Goal: Task Accomplishment & Management: Use online tool/utility

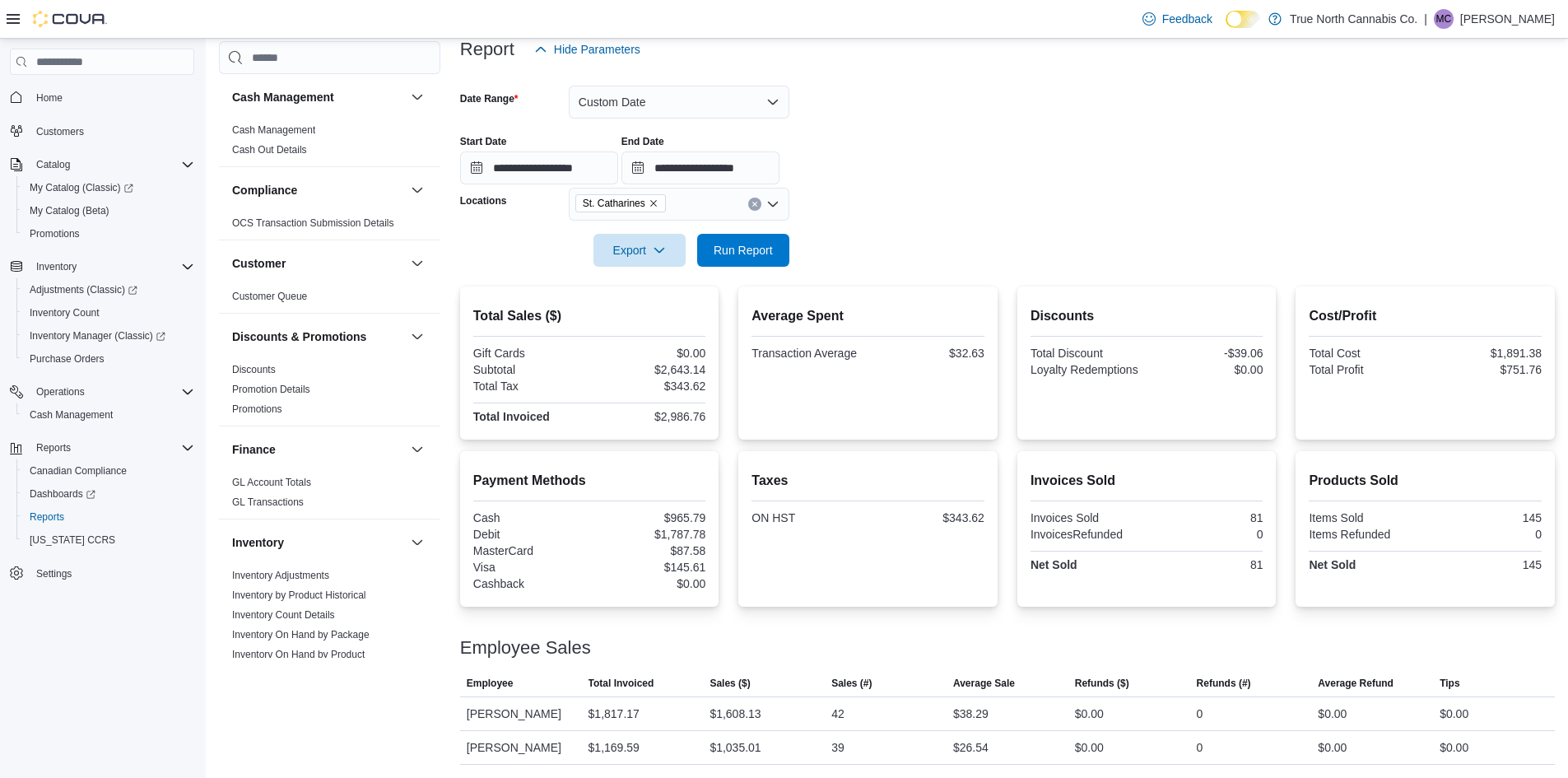
scroll to position [823, 0]
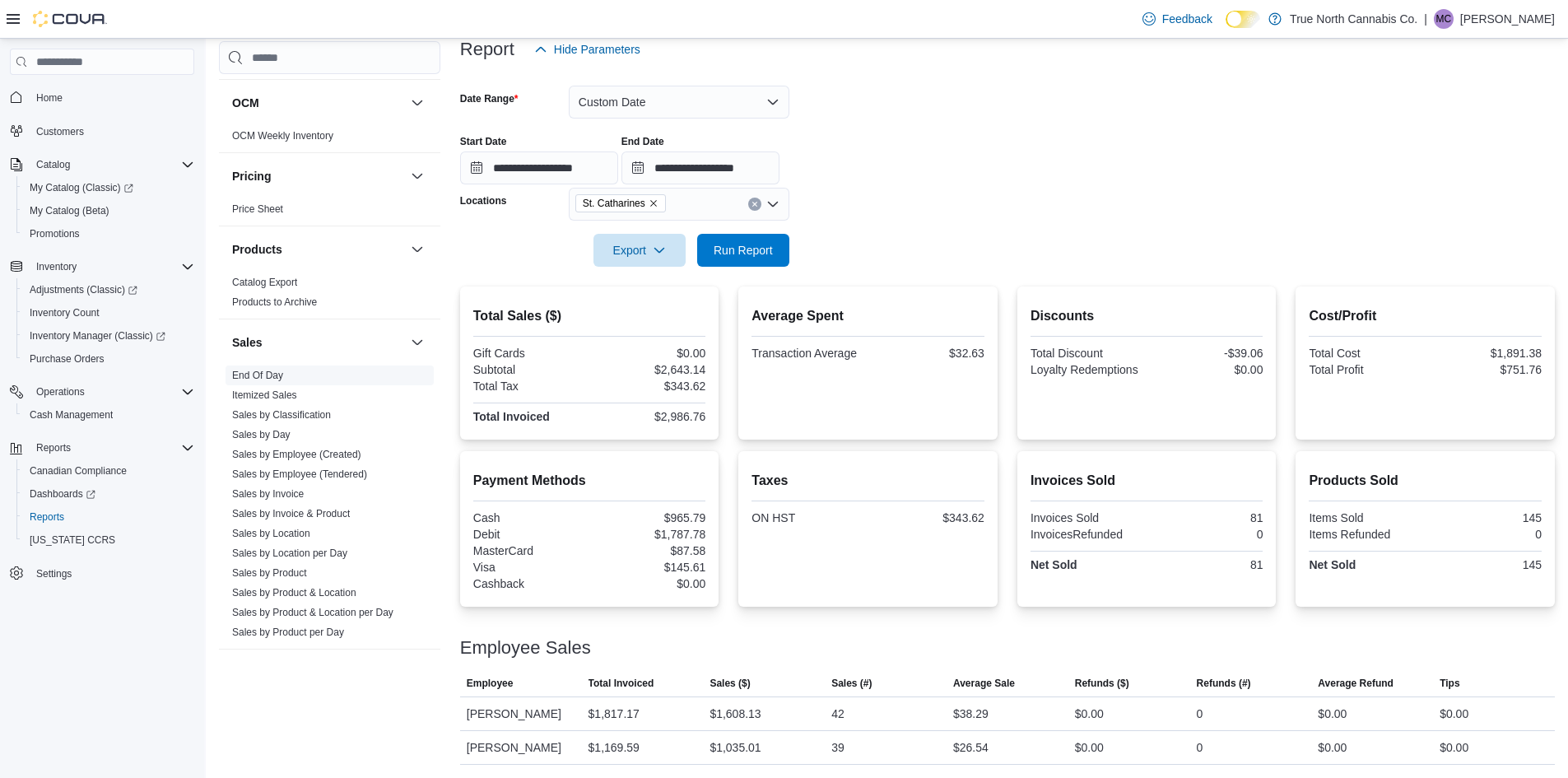
click at [280, 373] on link "End Of Day" at bounding box center [258, 375] width 51 height 11
click at [287, 391] on link "Itemized Sales" at bounding box center [265, 394] width 65 height 11
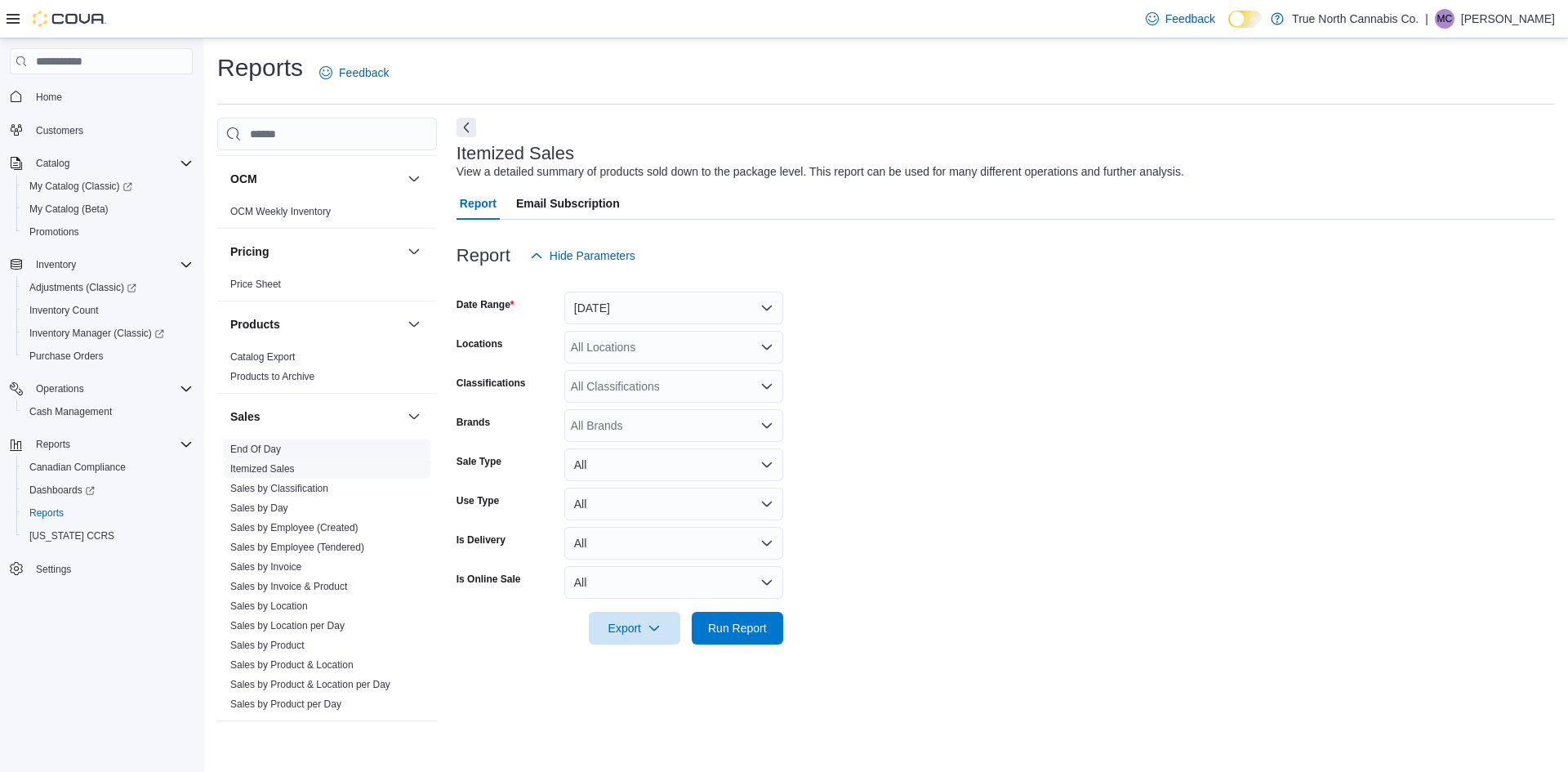
click at [247, 449] on link "End Of Day" at bounding box center [256, 449] width 51 height 11
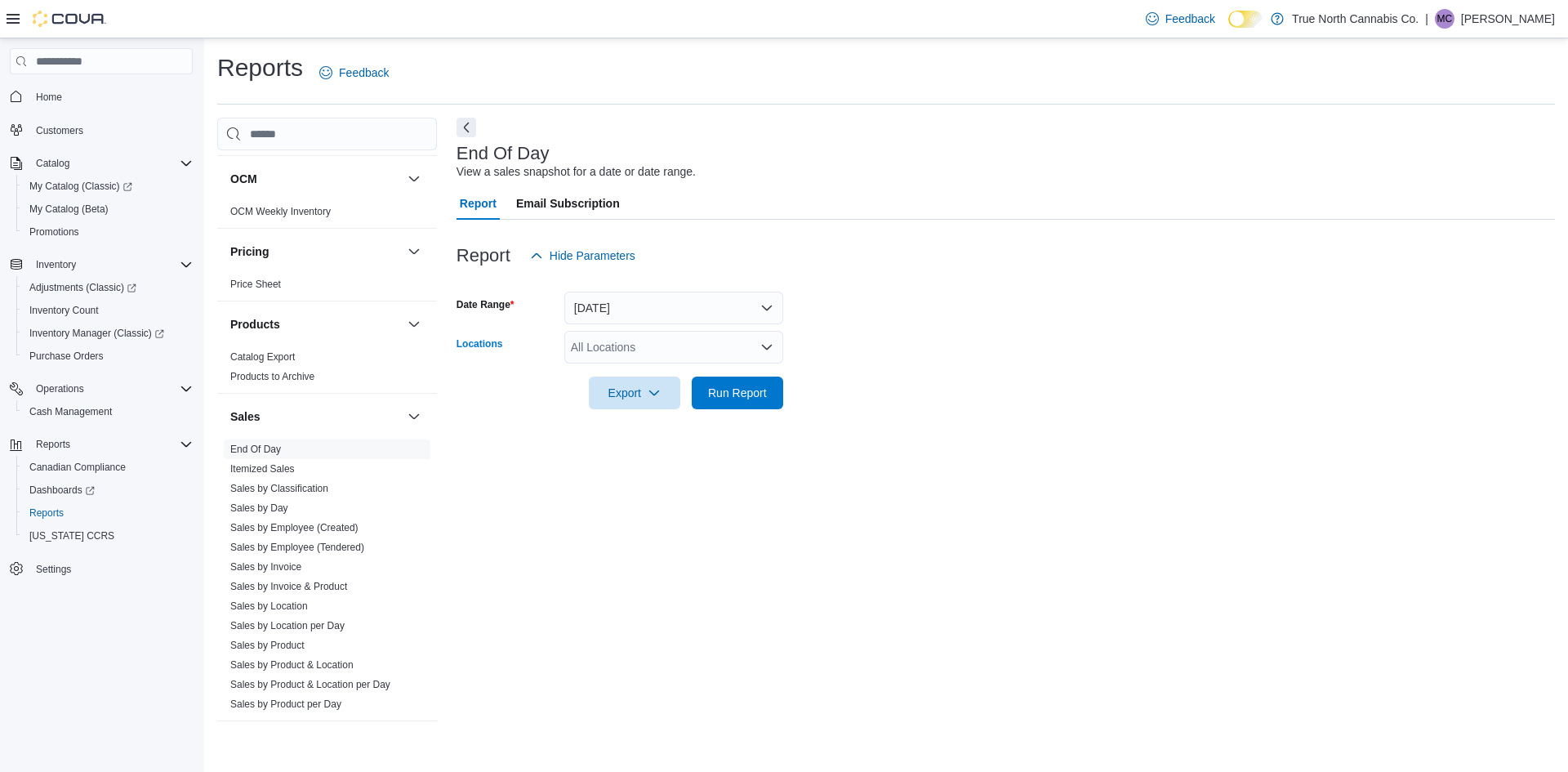
click at [674, 335] on div "All Locations" at bounding box center [673, 347] width 219 height 33
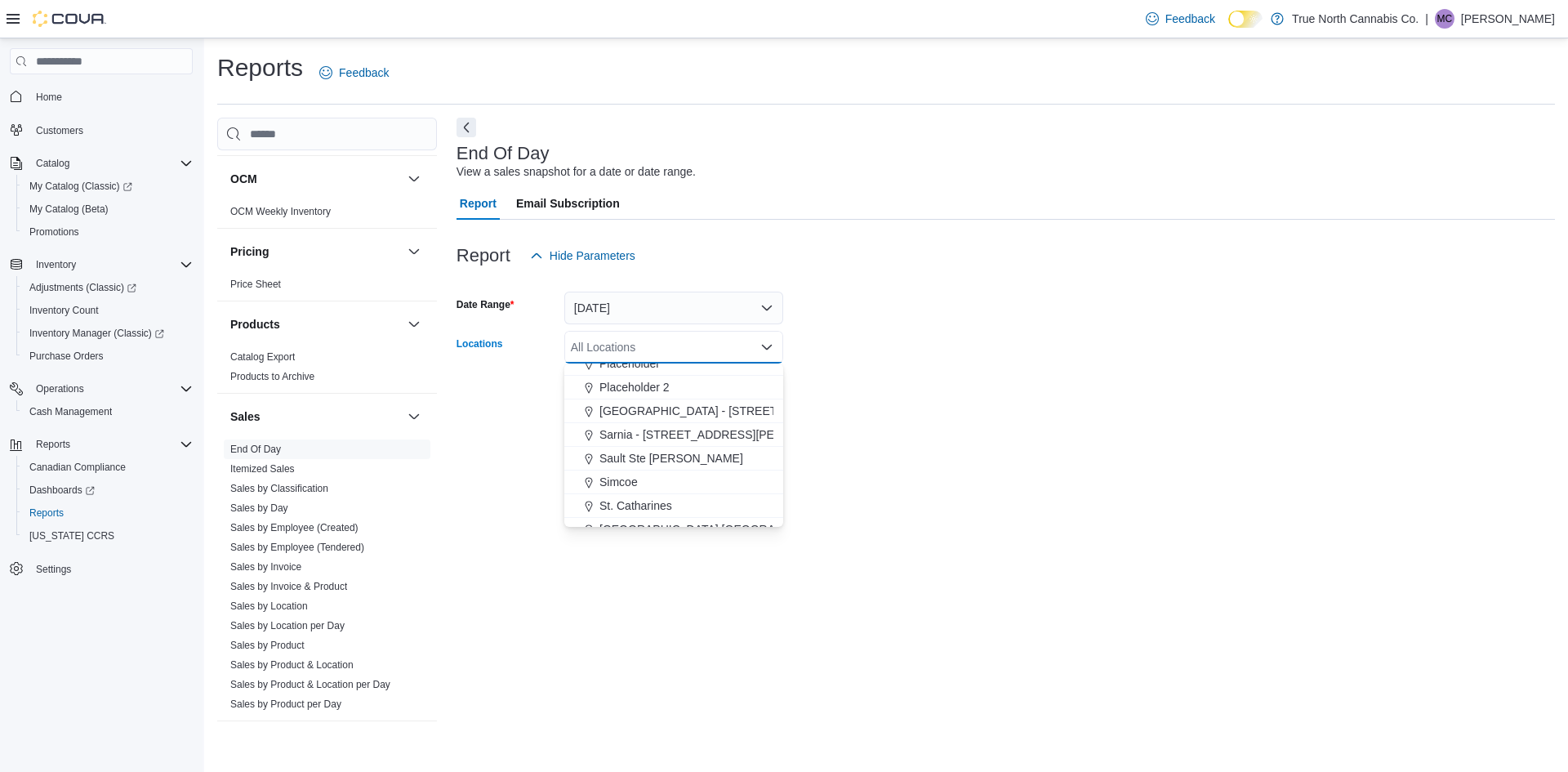
scroll to position [965, 0]
click at [694, 522] on div "St. Catharines" at bounding box center [673, 522] width 199 height 16
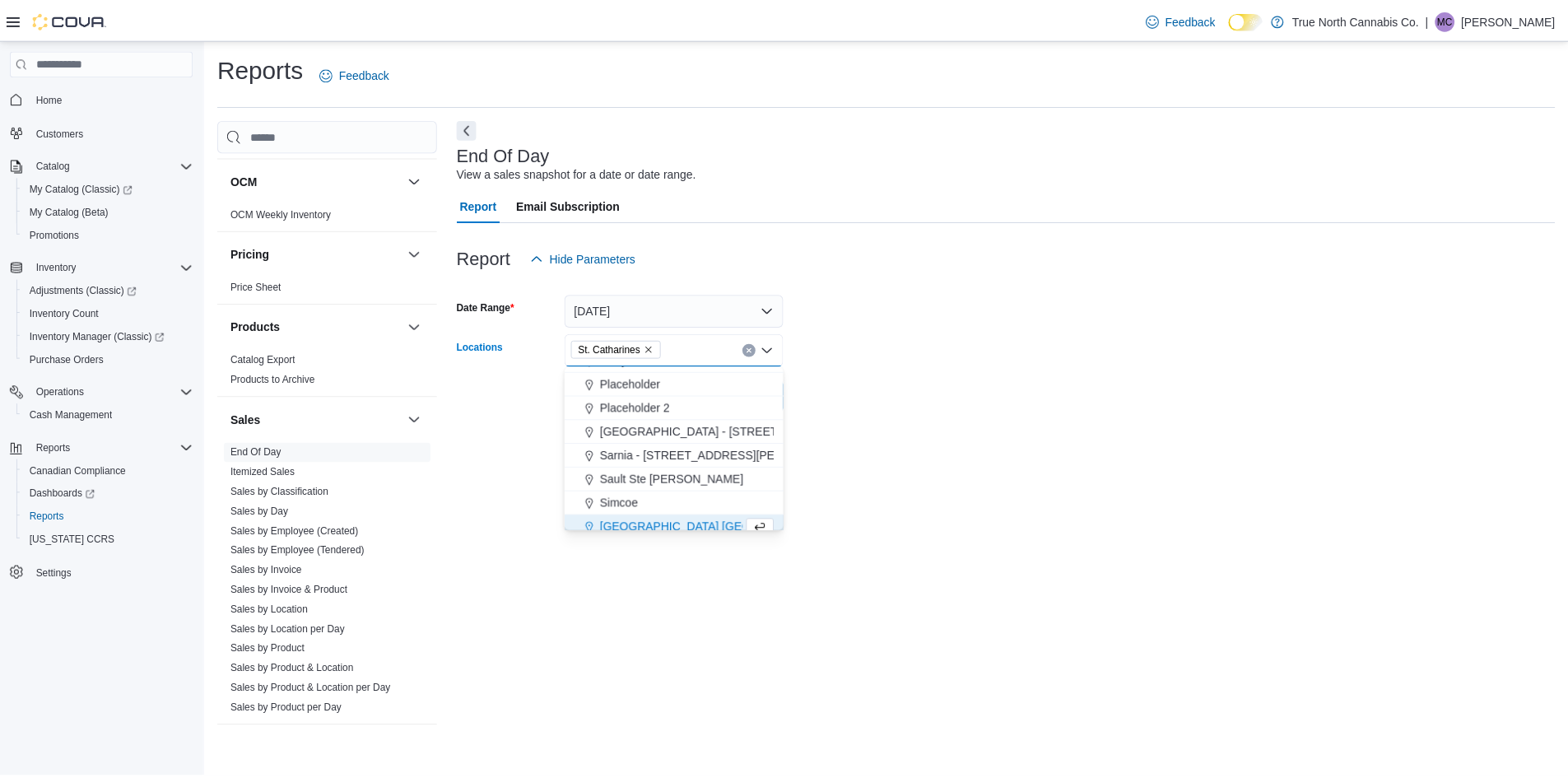
scroll to position [981, 0]
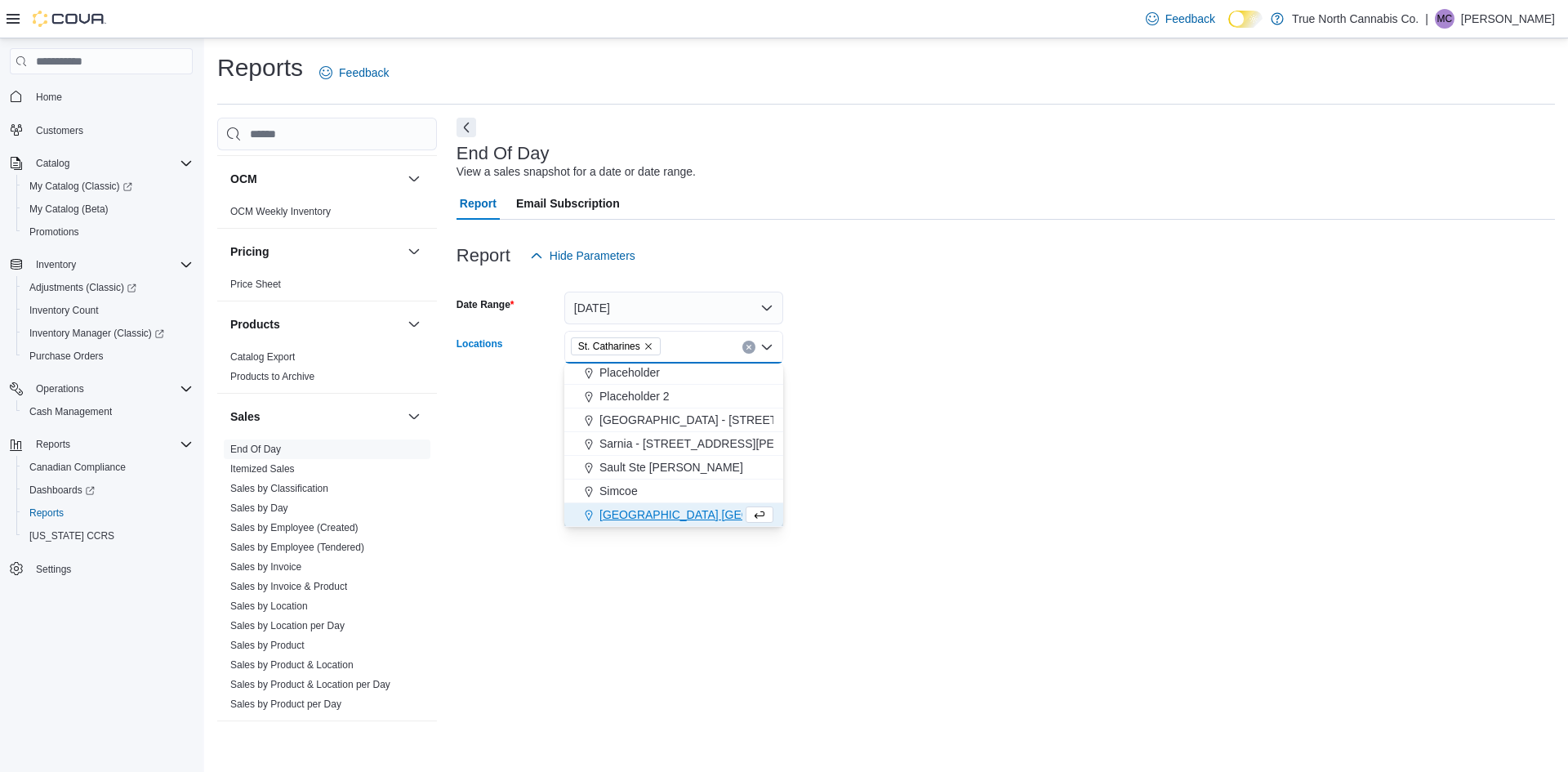
click at [847, 385] on form "Date Range [DATE] Locations [GEOGRAPHIC_DATA] Combo box. Selected. [GEOGRAPHIC_…" at bounding box center [1005, 341] width 1099 height 137
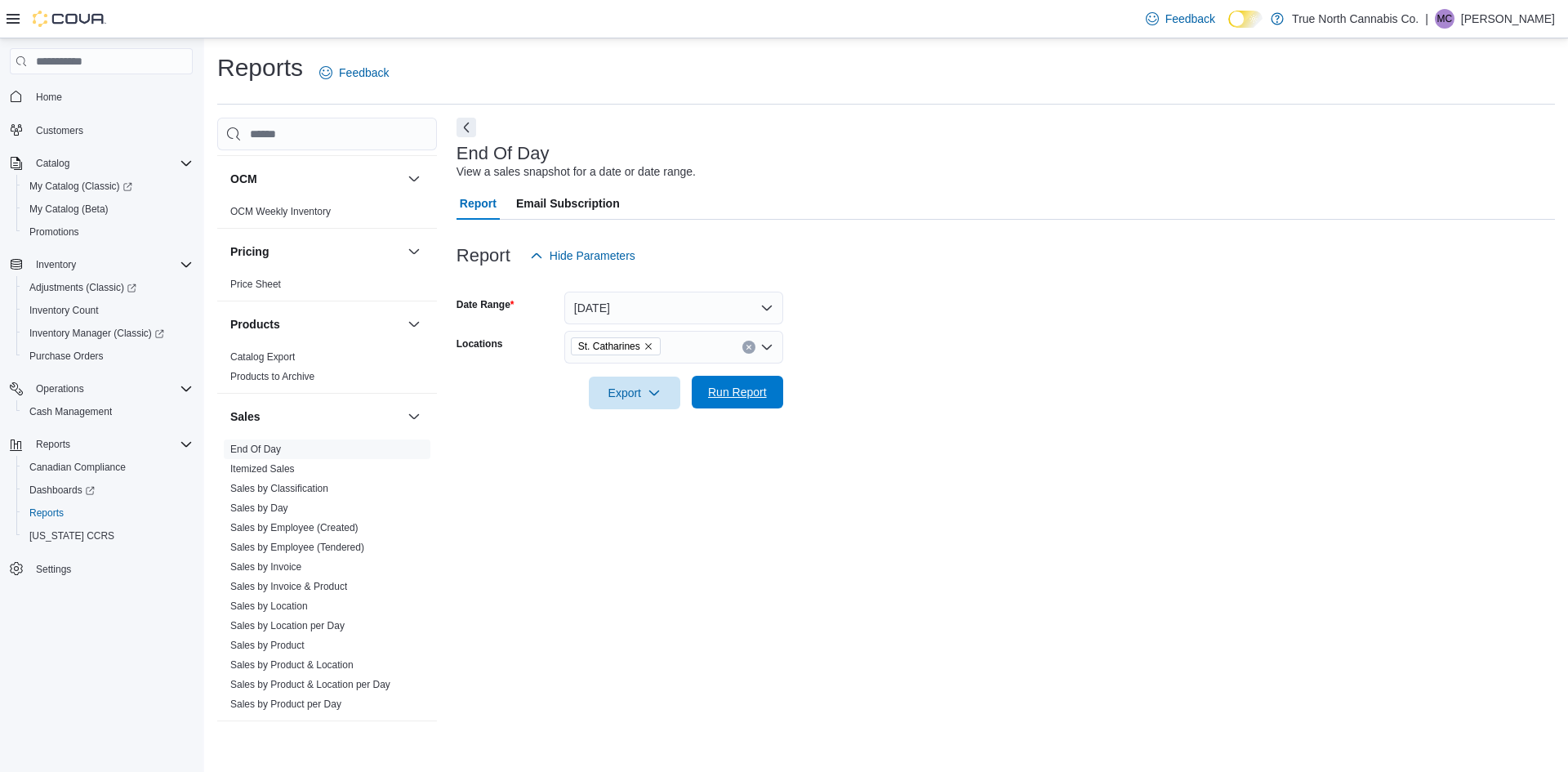
click at [764, 386] on span "Run Report" at bounding box center [738, 392] width 59 height 16
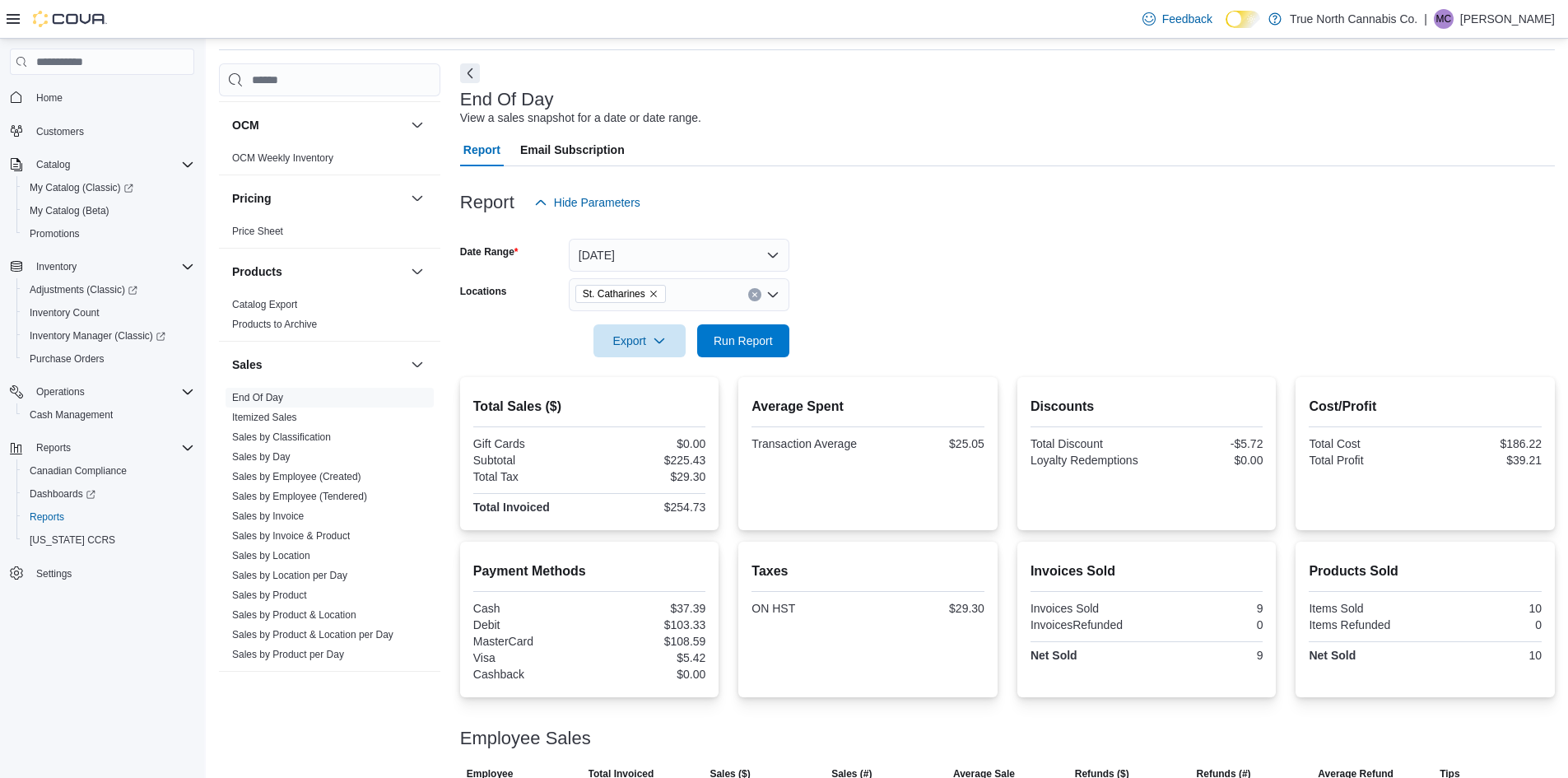
scroll to position [112, 0]
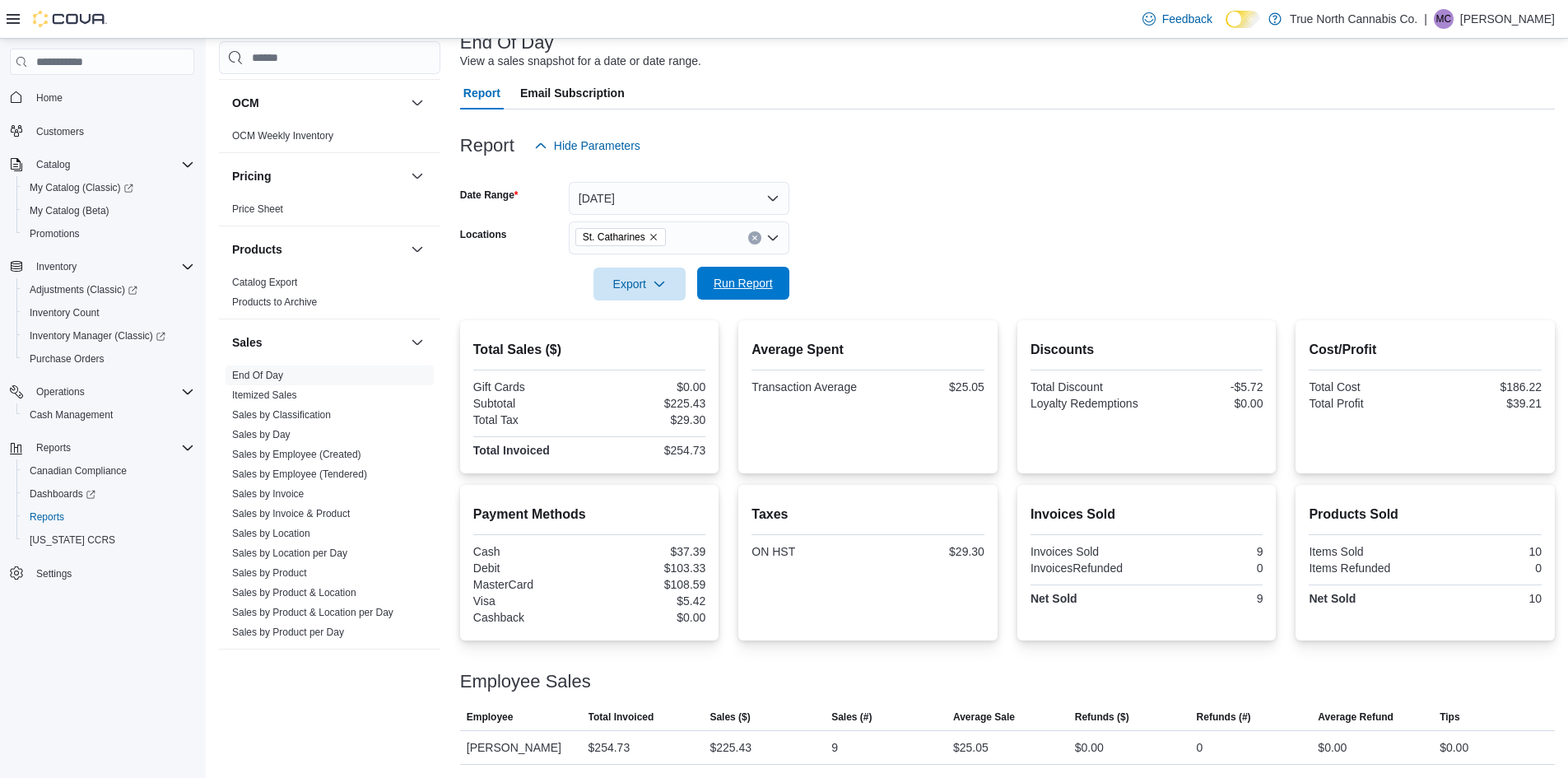
click at [752, 287] on span "Run Report" at bounding box center [743, 283] width 60 height 16
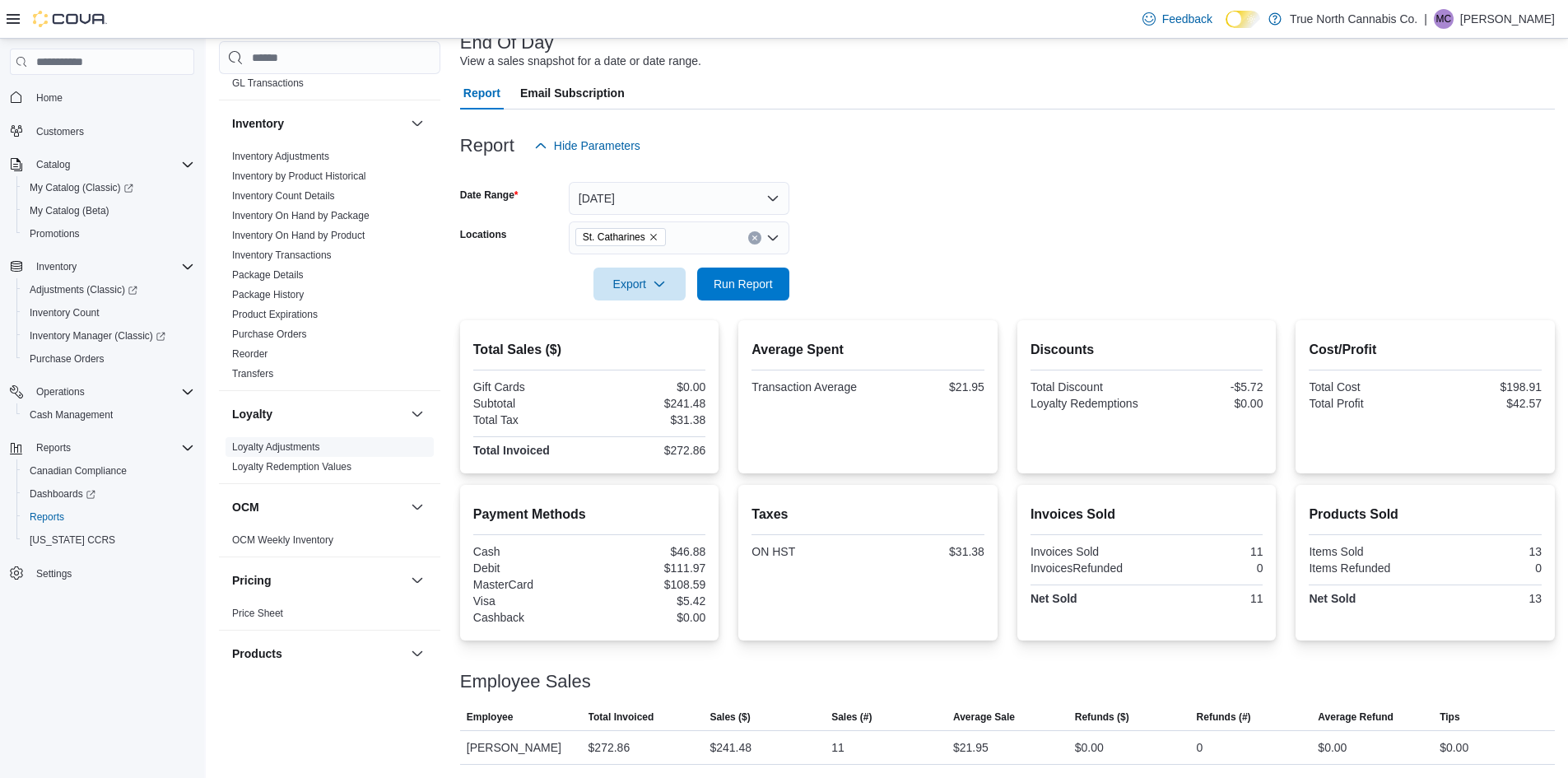
scroll to position [266, 0]
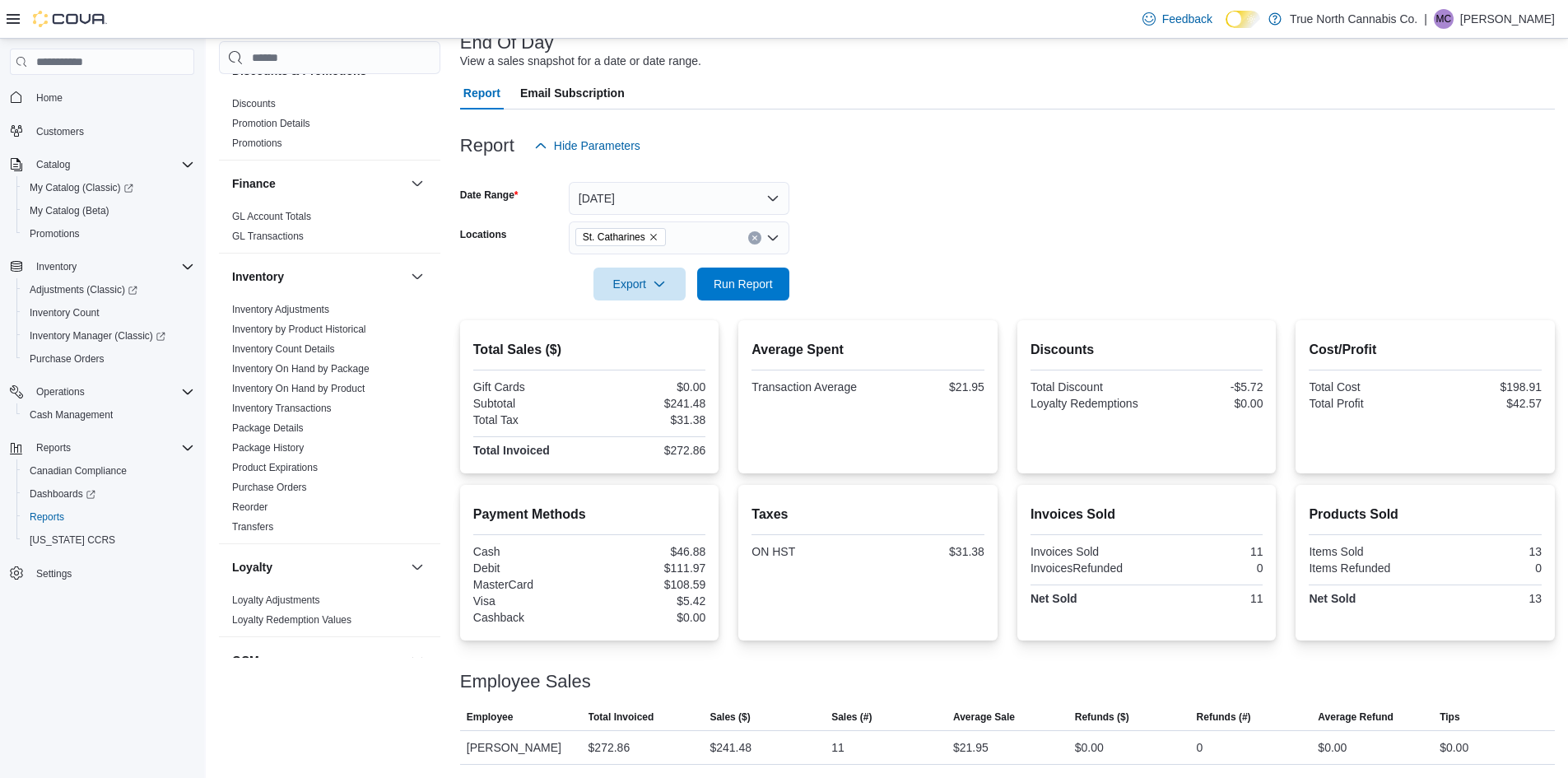
drag, startPoint x: 352, startPoint y: 385, endPoint x: 571, endPoint y: 239, distance: 263.2
click at [352, 385] on link "Inventory On Hand by Product" at bounding box center [298, 388] width 132 height 11
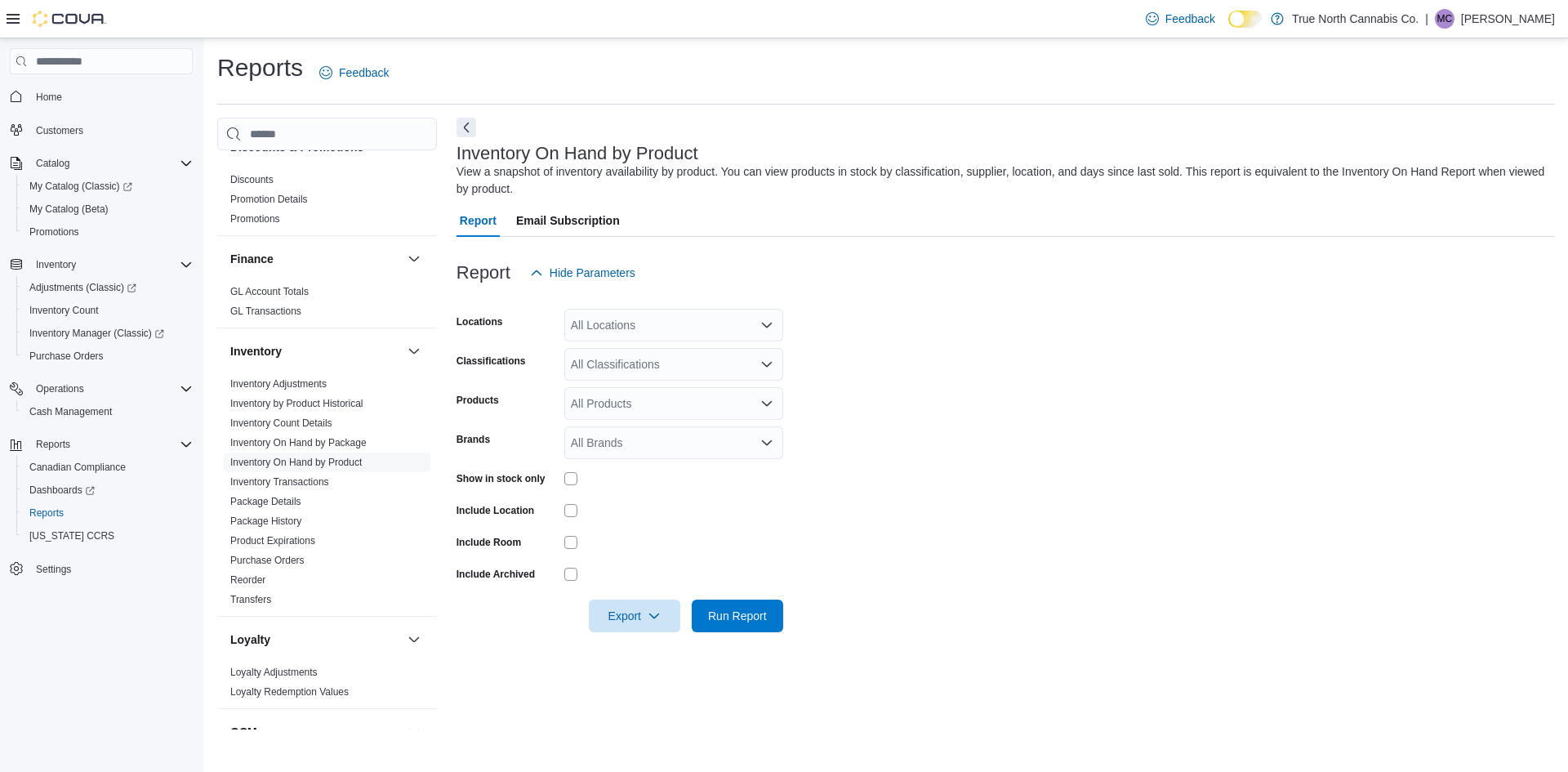
click at [687, 324] on div "All Locations" at bounding box center [673, 325] width 219 height 33
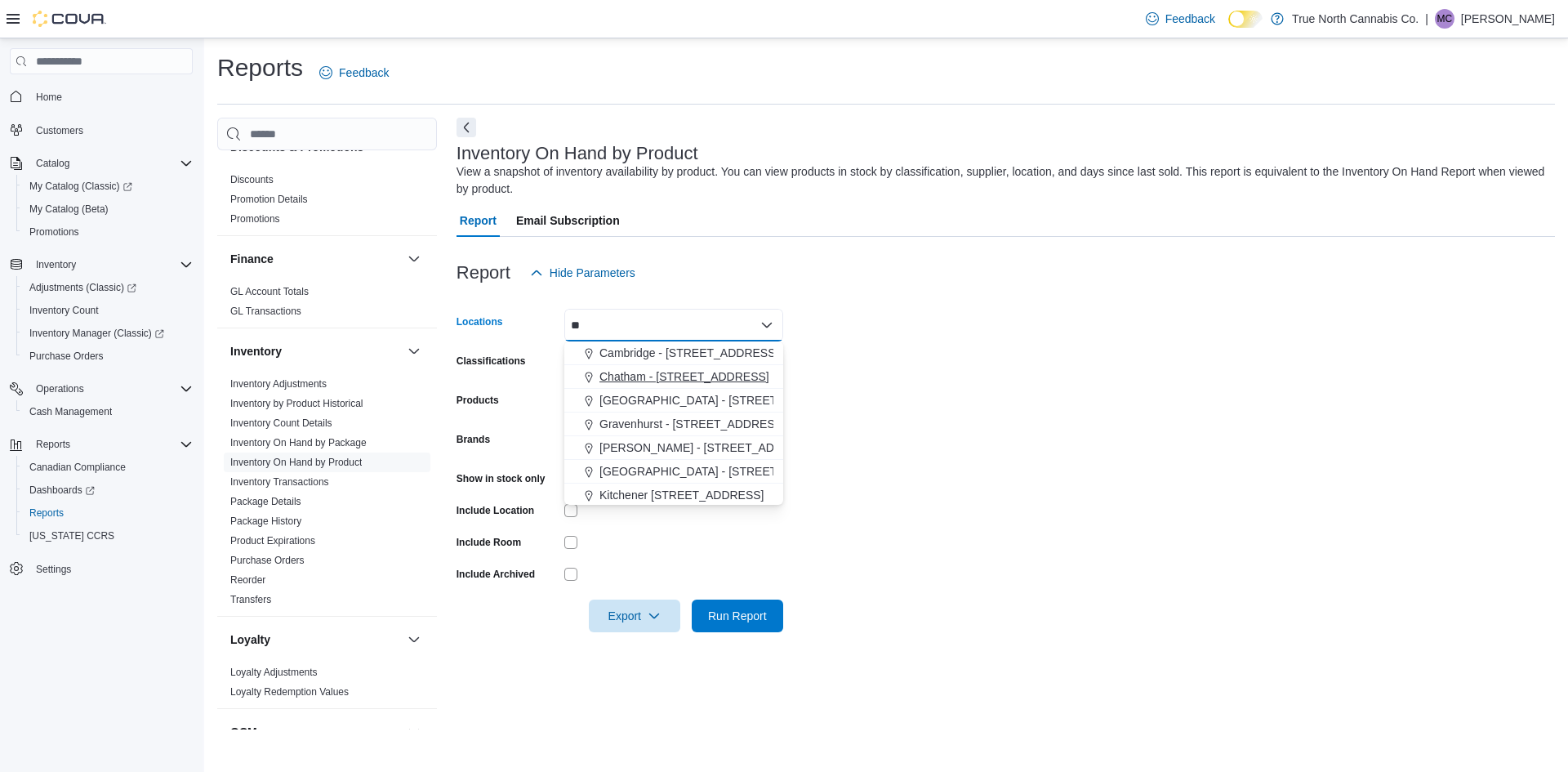
type input "*"
type input "**"
click at [680, 400] on div "St. Catharines" at bounding box center [673, 397] width 199 height 16
click at [873, 376] on form "Locations [GEOGRAPHIC_DATA] Combo box. Selected. [GEOGRAPHIC_DATA]. Press Backs…" at bounding box center [1005, 461] width 1099 height 343
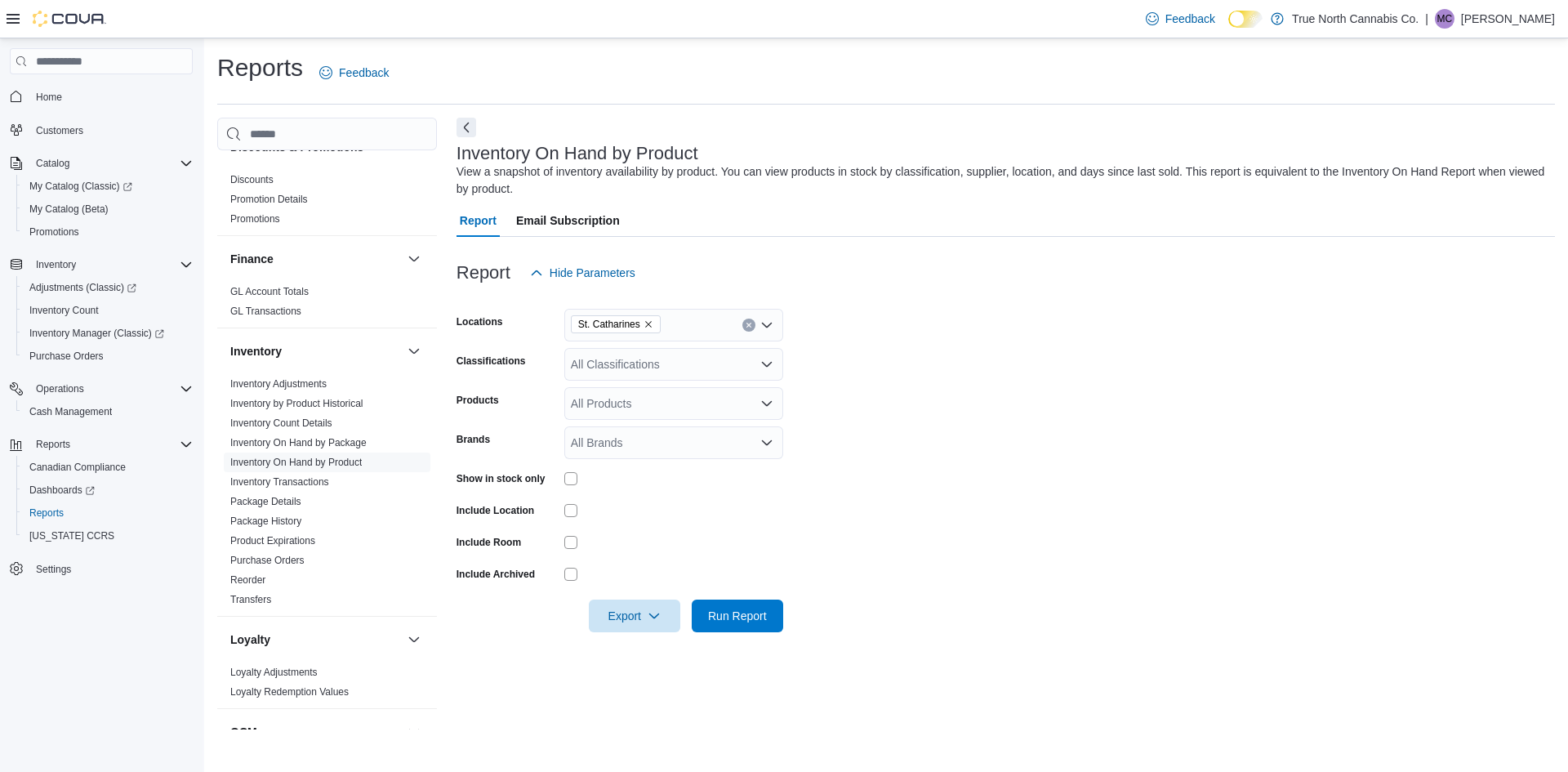
click at [766, 360] on icon "Open list of options" at bounding box center [766, 364] width 13 height 13
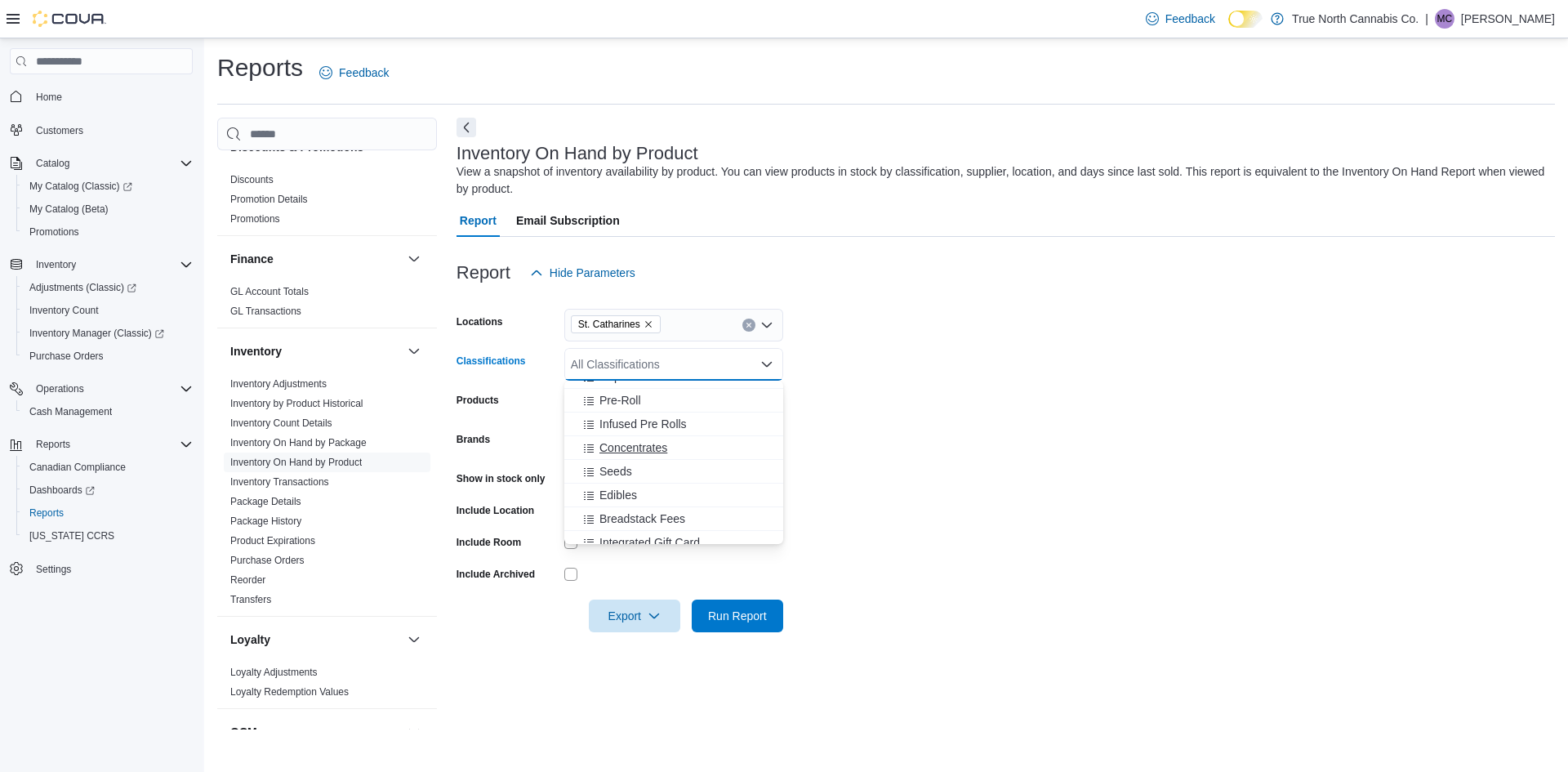
scroll to position [668, 0]
click at [723, 388] on div "Vapes" at bounding box center [673, 387] width 199 height 16
click at [708, 408] on div "Disposable Vapes" at bounding box center [673, 402] width 199 height 16
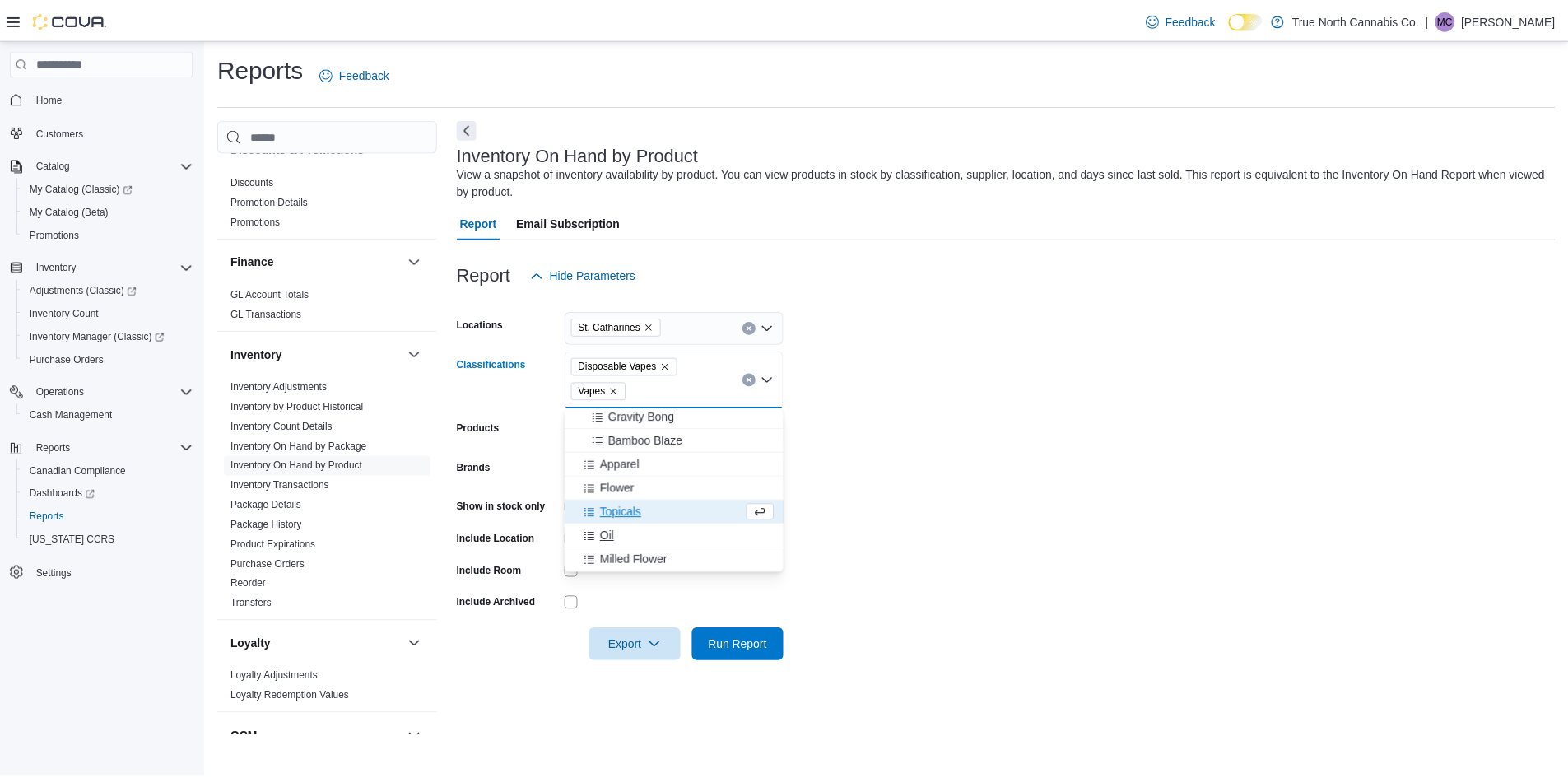
scroll to position [504, 0]
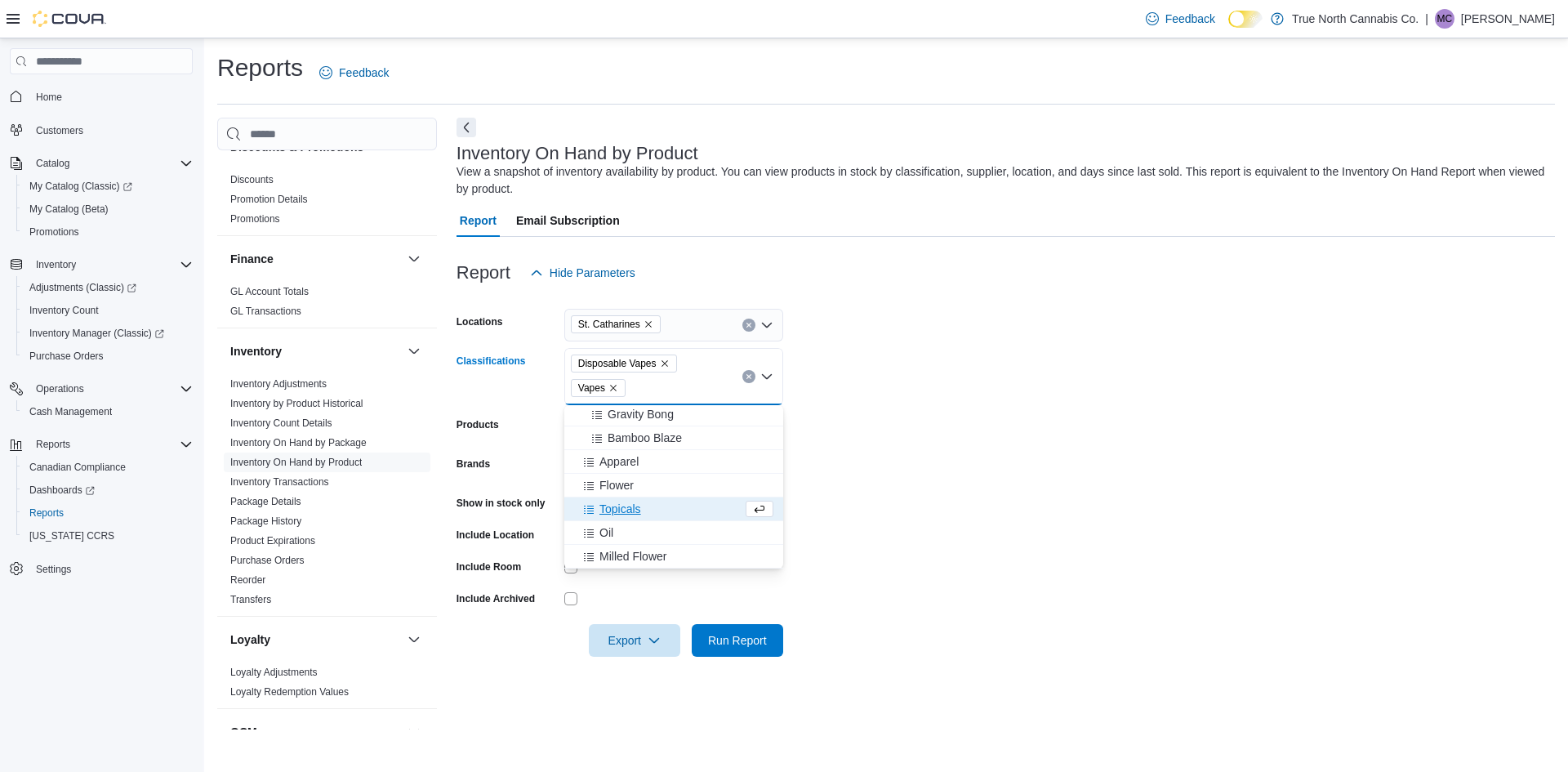
click at [879, 473] on form "Locations [GEOGRAPHIC_DATA] Classifications Disposable Vapes Vapes Combo box. S…" at bounding box center [1005, 473] width 1099 height 367
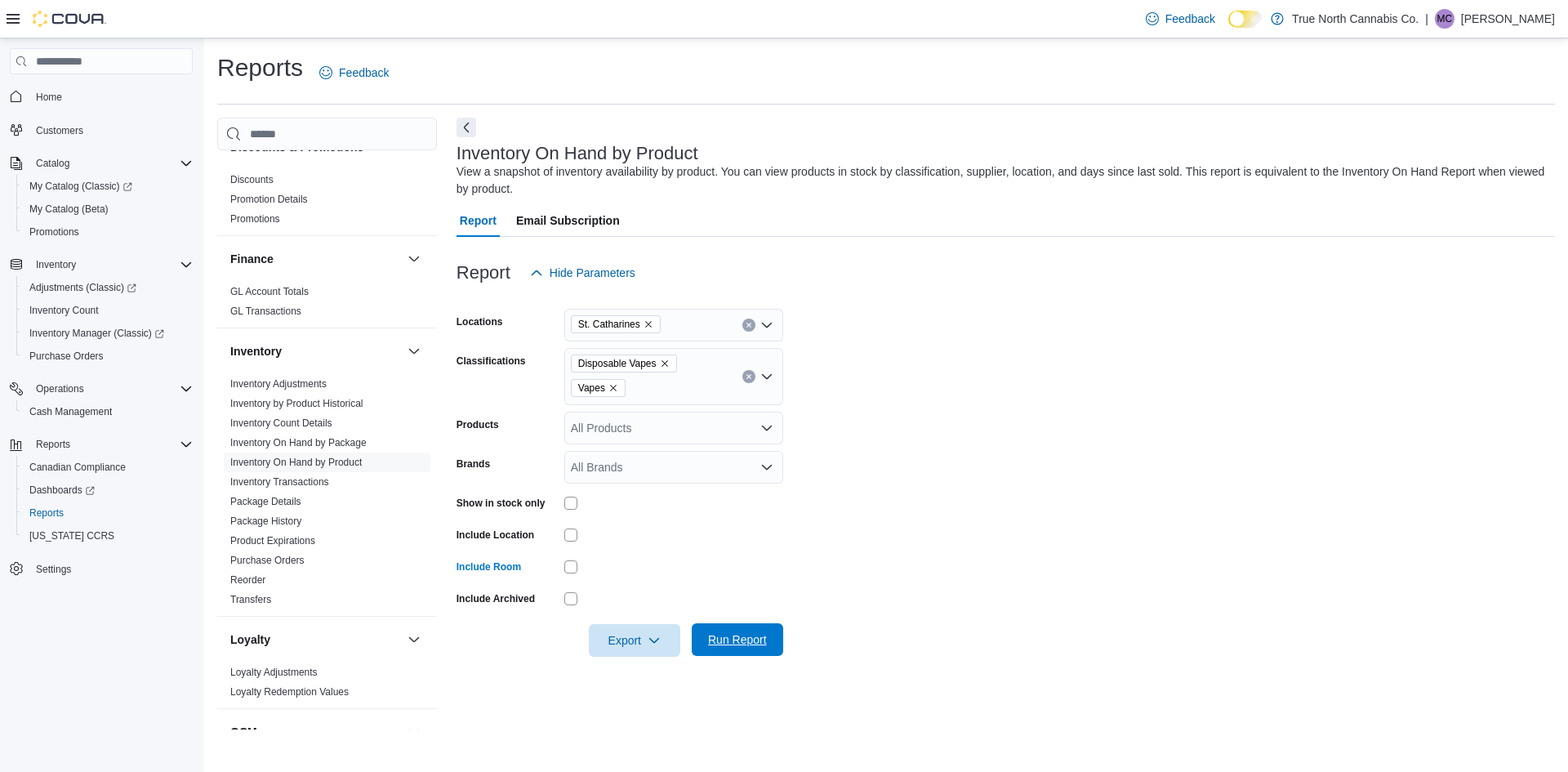
click at [727, 631] on span "Run Report" at bounding box center [738, 639] width 72 height 33
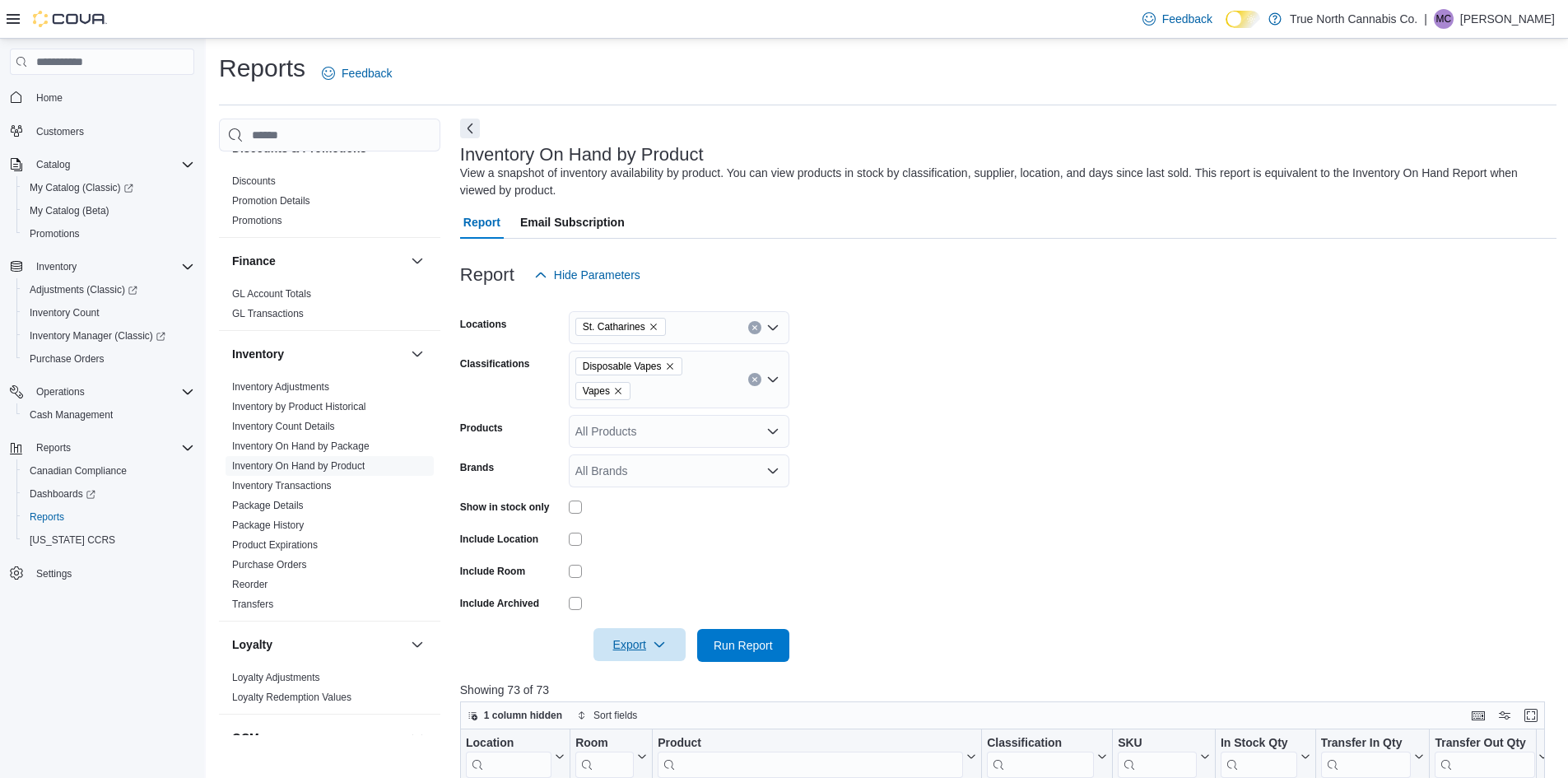
click at [663, 647] on icon "button" at bounding box center [659, 644] width 13 height 13
click at [656, 558] on button "Export to Excel" at bounding box center [641, 546] width 94 height 33
